Goal: Find specific page/section: Find specific page/section

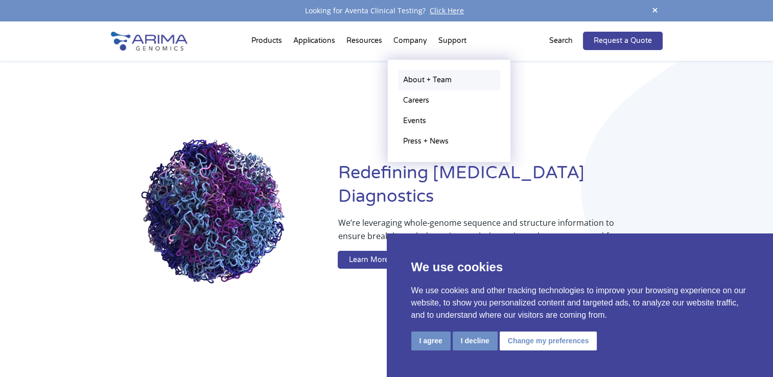
click at [424, 79] on link "About + Team" at bounding box center [449, 80] width 102 height 20
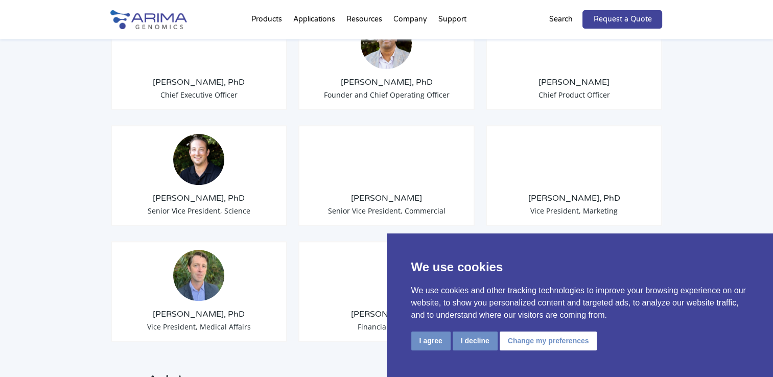
scroll to position [872, 0]
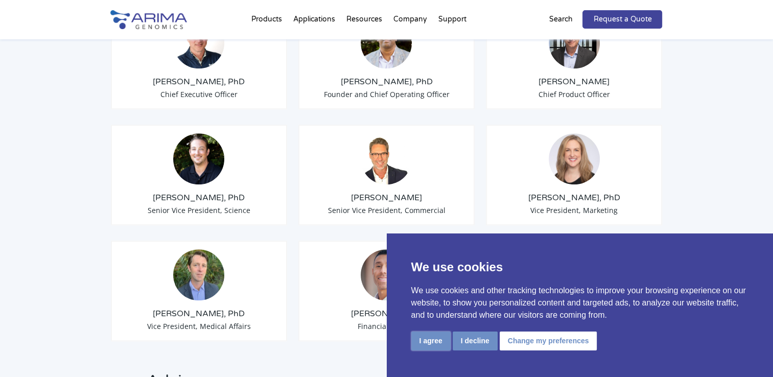
click at [437, 340] on button "I agree" at bounding box center [430, 341] width 39 height 19
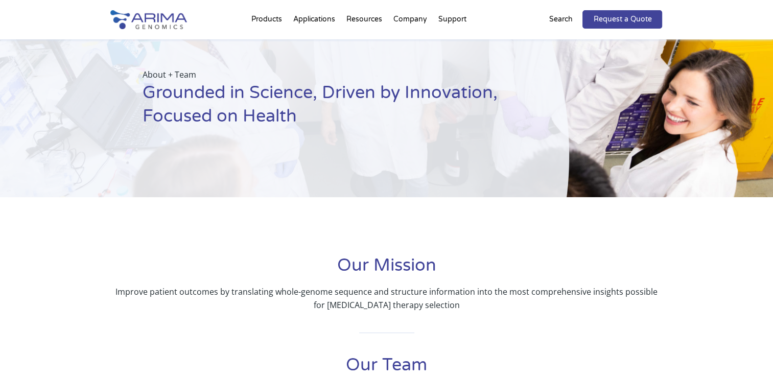
scroll to position [0, 0]
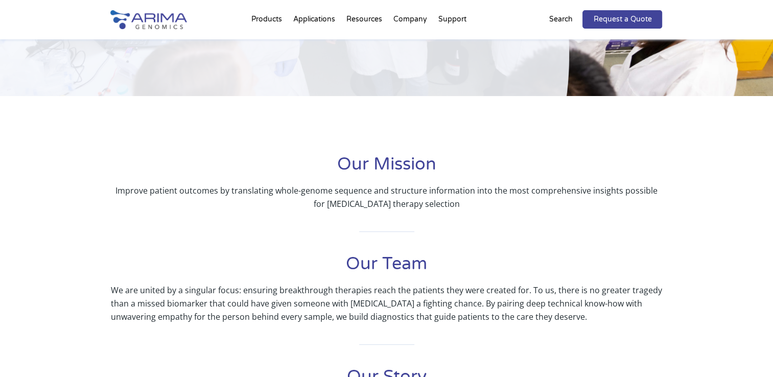
scroll to position [158, 0]
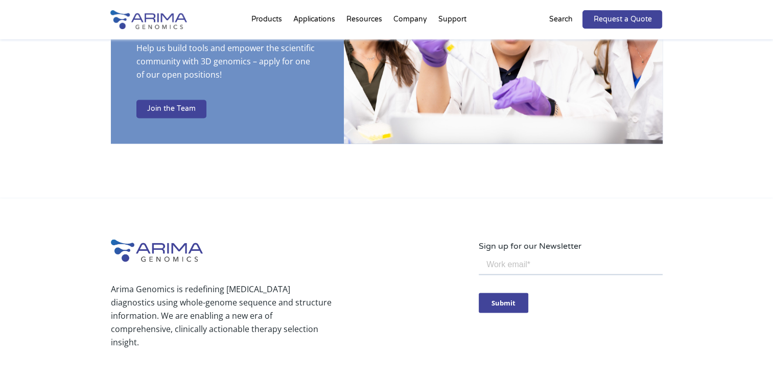
scroll to position [1673, 0]
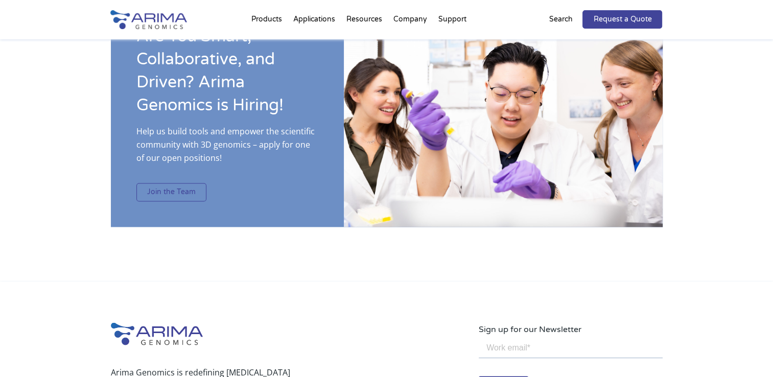
click at [169, 183] on link "Join the Team" at bounding box center [171, 192] width 70 height 18
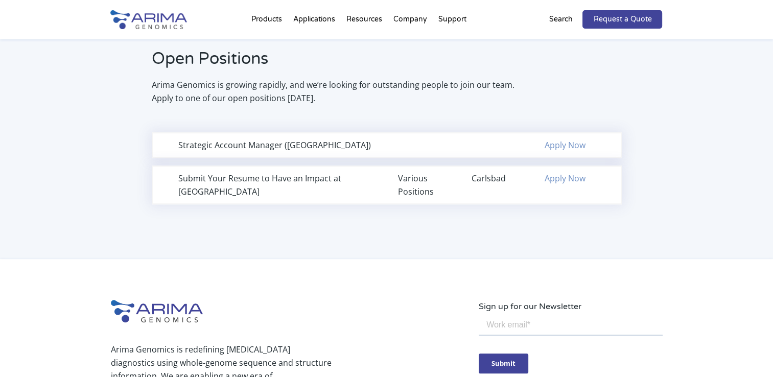
scroll to position [680, 0]
click at [572, 175] on link "Apply Now" at bounding box center [565, 178] width 41 height 11
